Goal: Navigation & Orientation: Find specific page/section

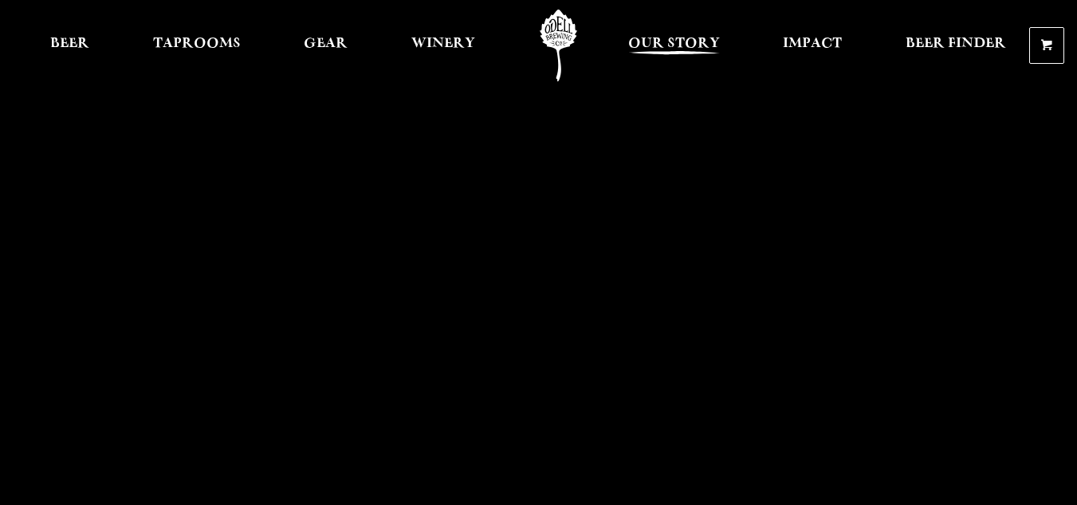
click at [655, 44] on span "Our Story" at bounding box center [674, 43] width 92 height 13
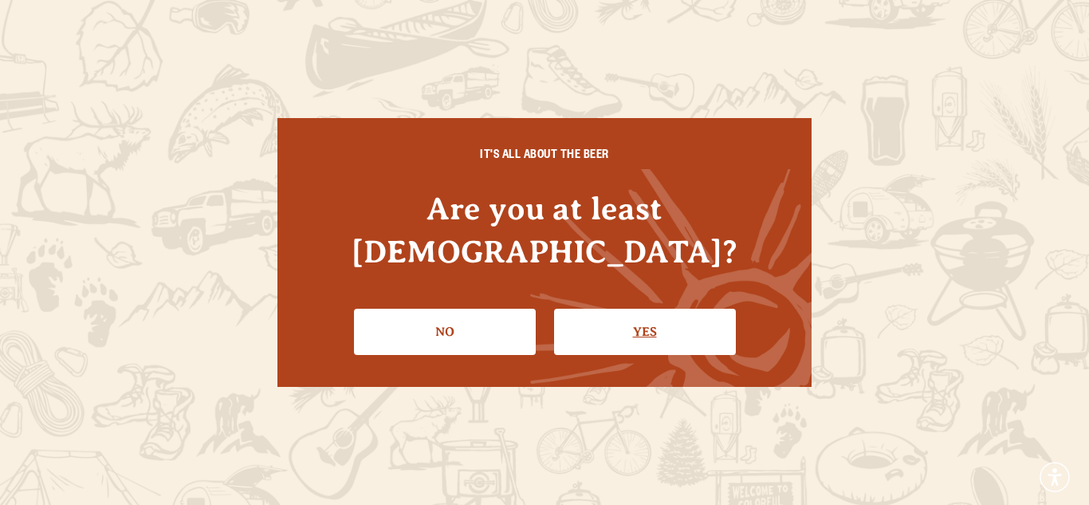
click at [691, 309] on link "Yes" at bounding box center [645, 332] width 182 height 46
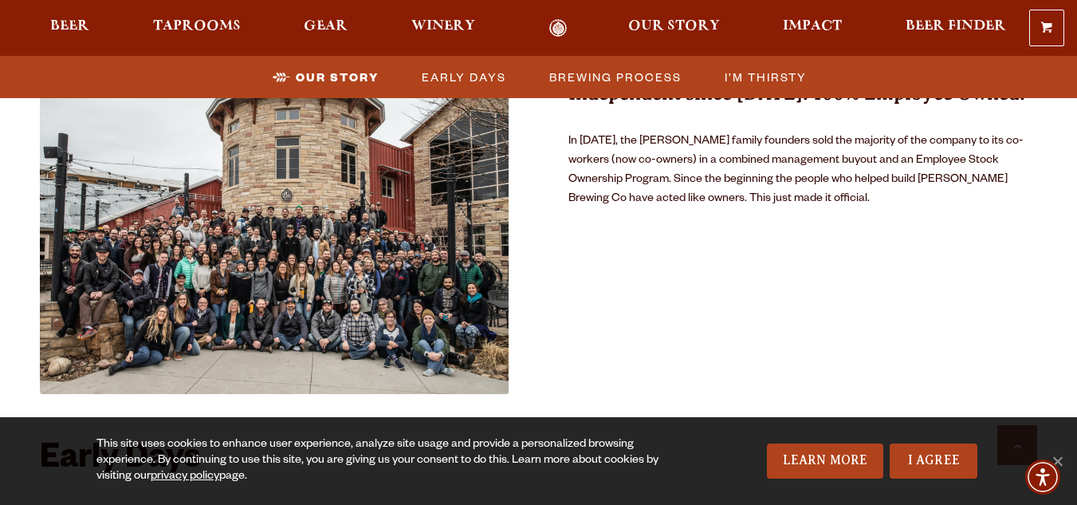
scroll to position [1177, 0]
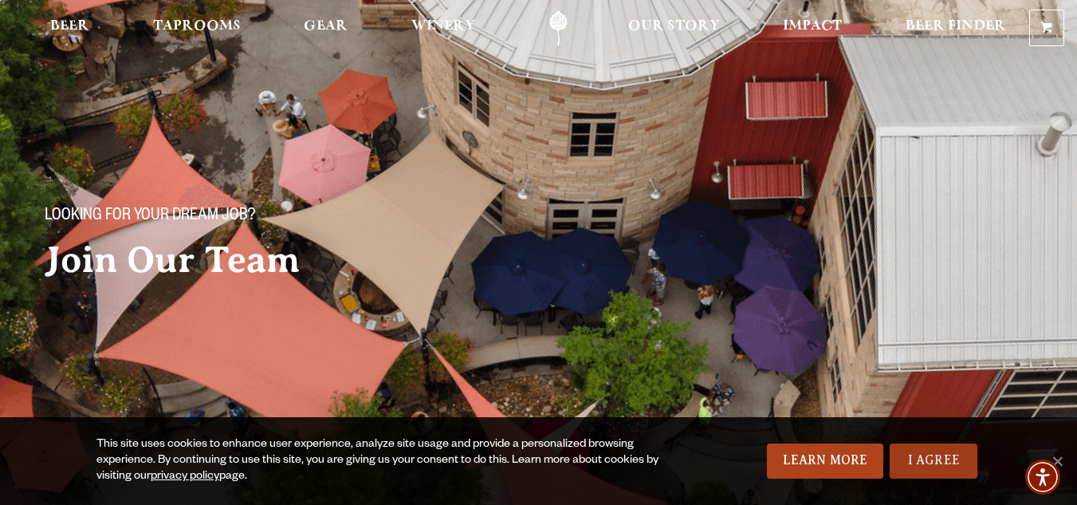
click at [956, 462] on link "I Agree" at bounding box center [934, 460] width 88 height 35
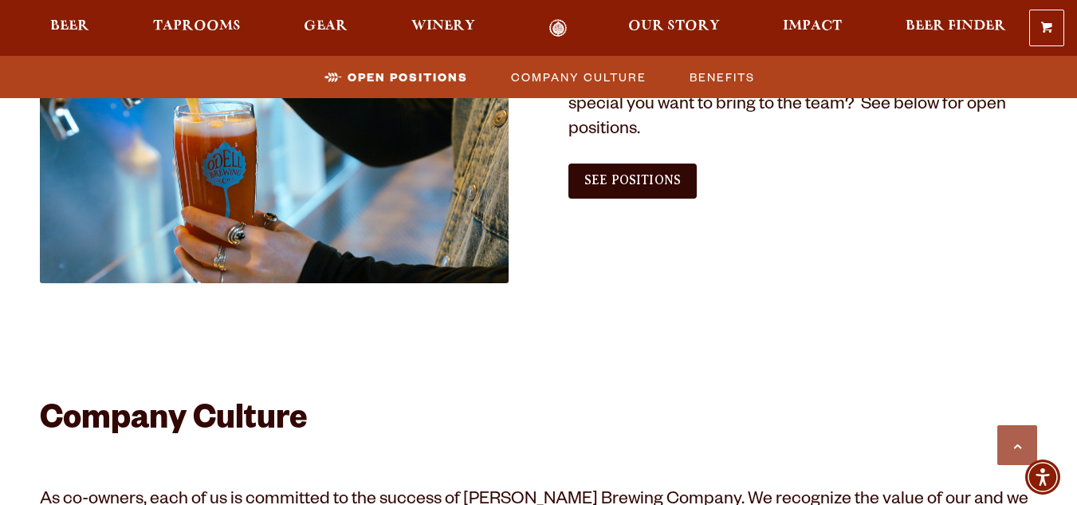
scroll to position [1050, 0]
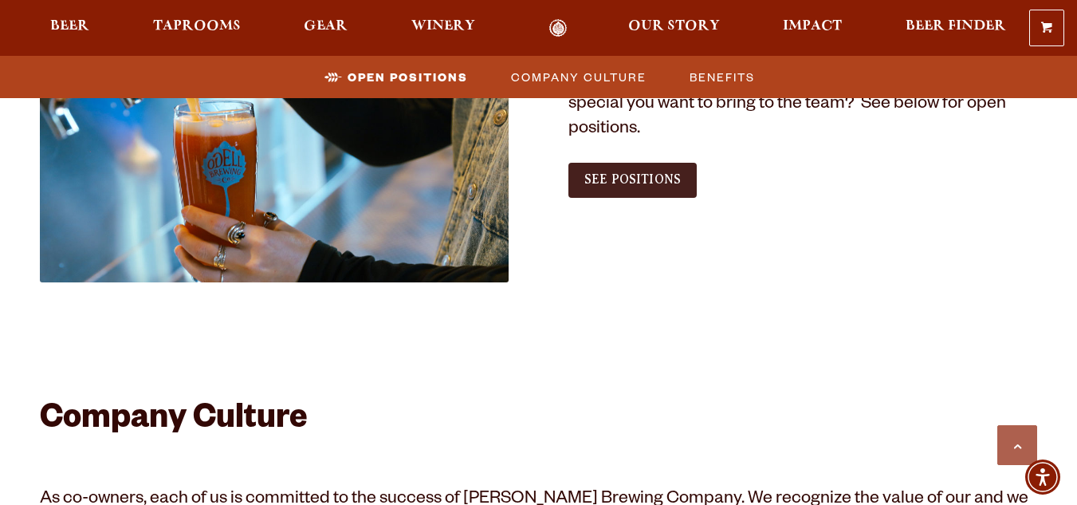
click at [631, 172] on span "See Positions" at bounding box center [633, 179] width 96 height 14
